Goal: Information Seeking & Learning: Learn about a topic

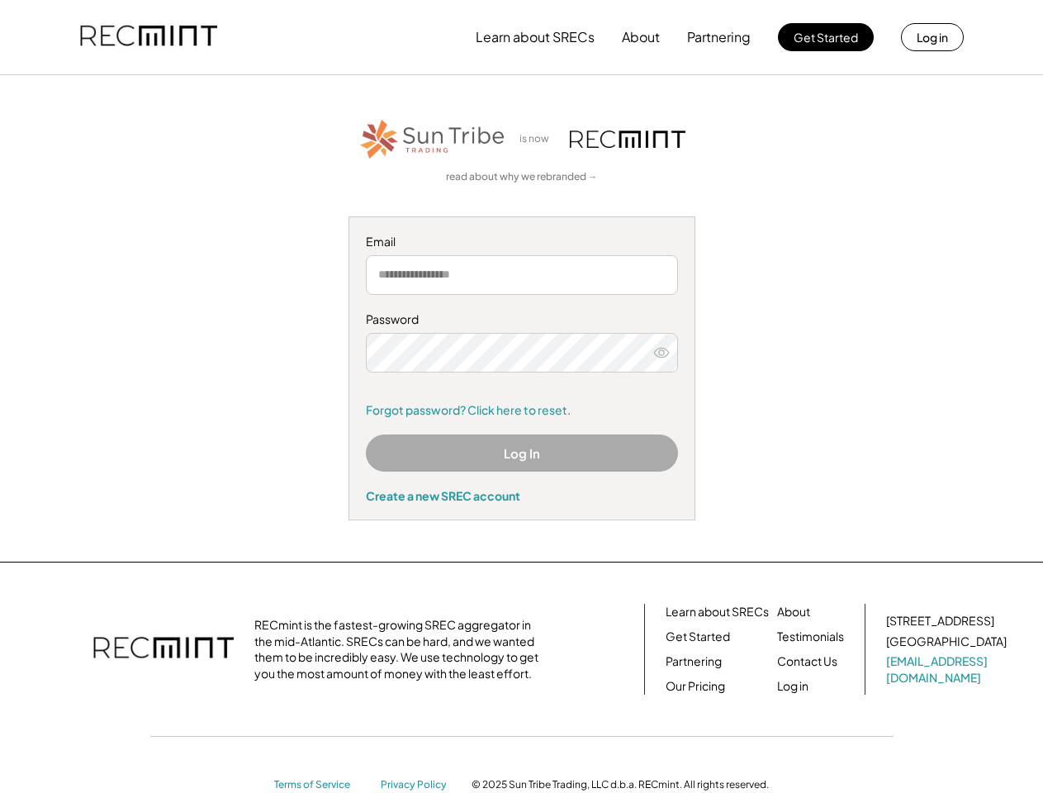
click at [521, 396] on div "Password Remember me Forgot password? Click here to reset." at bounding box center [522, 364] width 312 height 107
click at [521, 37] on button "Learn about SRECs" at bounding box center [535, 37] width 119 height 33
click at [522, 37] on button "Learn about SRECs" at bounding box center [535, 37] width 119 height 33
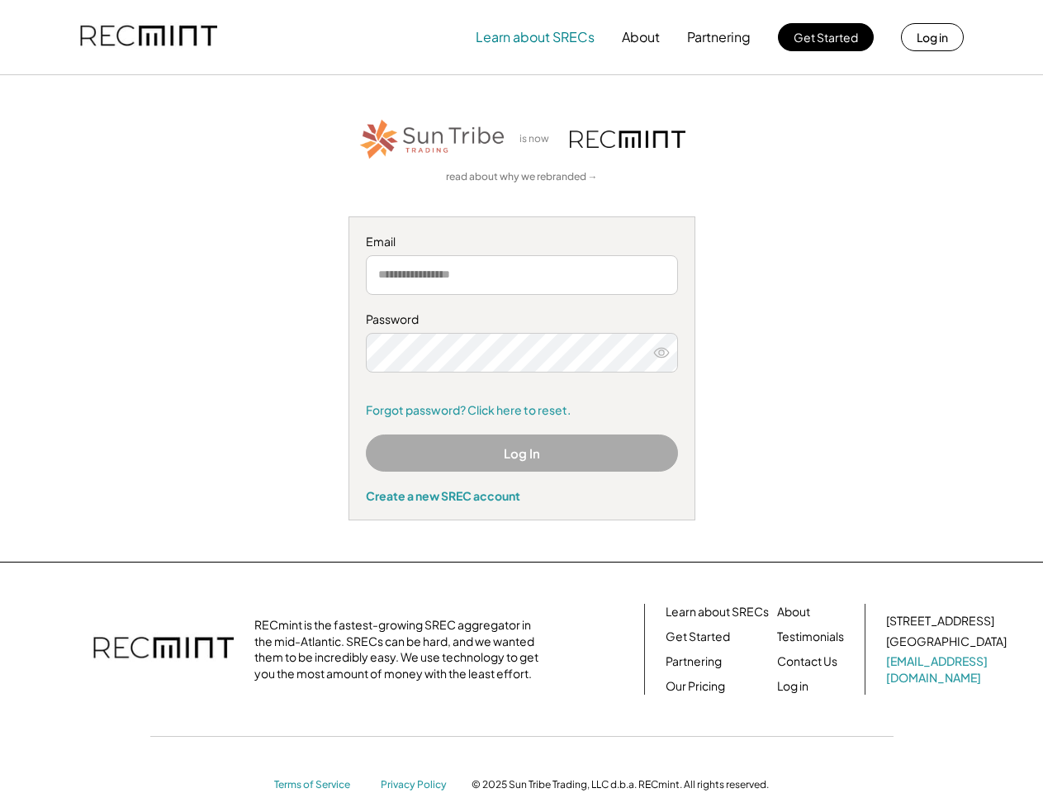
click at [149, 37] on img at bounding box center [148, 37] width 137 height 56
click at [719, 37] on button "Partnering" at bounding box center [719, 37] width 64 height 33
click at [535, 37] on button "Learn about SRECs" at bounding box center [535, 37] width 119 height 33
click at [641, 37] on button "About" at bounding box center [641, 37] width 38 height 33
